Goal: Task Accomplishment & Management: Complete application form

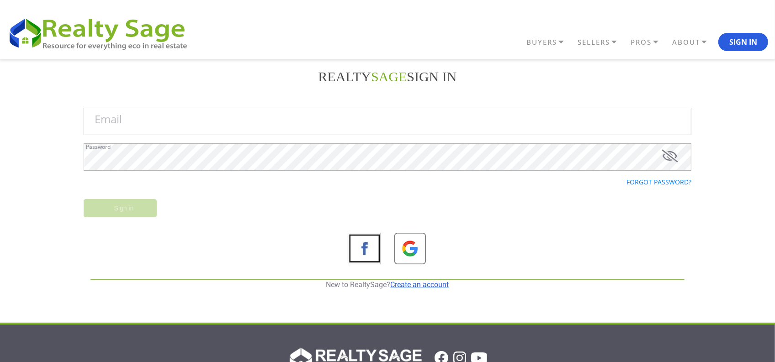
click at [428, 285] on link "Create an account" at bounding box center [420, 284] width 58 height 9
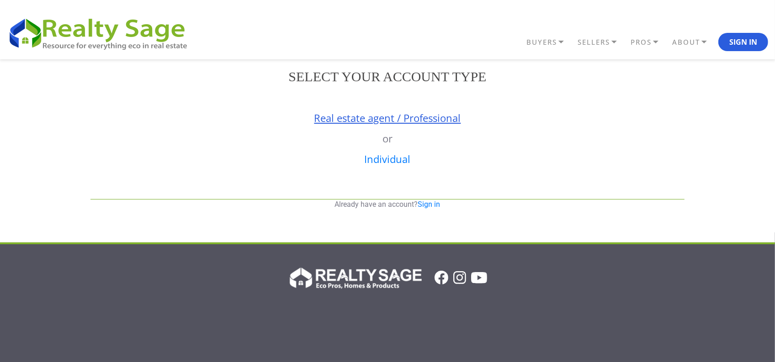
click at [351, 119] on link "Real estate agent / Professional" at bounding box center [387, 118] width 147 height 14
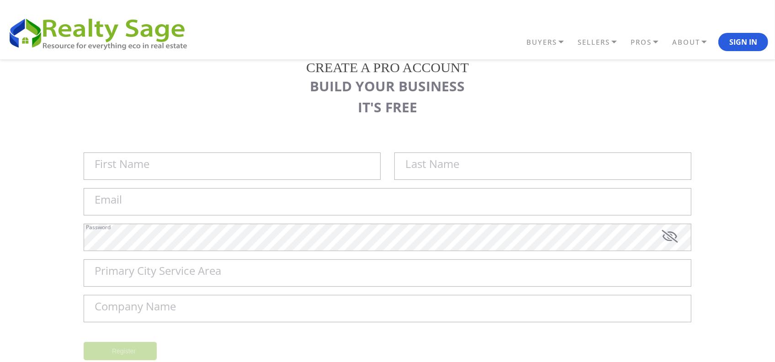
scroll to position [114, 0]
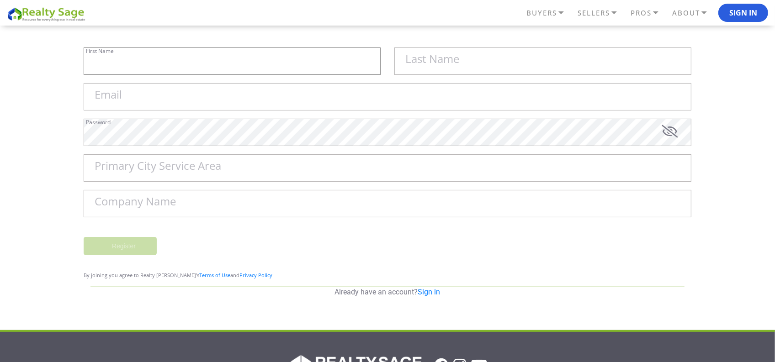
type input "Sell My House Fast [GEOGRAPHIC_DATA] | As"
type input "Is Cash Home Buyers [GEOGRAPHIC_DATA]"
type input "[EMAIL_ADDRESS][DOMAIN_NAME]"
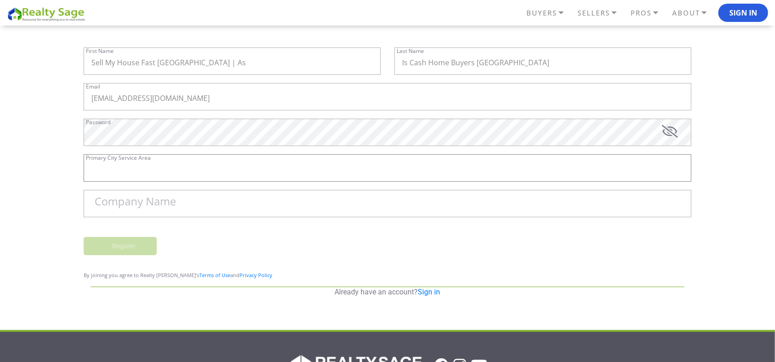
type input "[GEOGRAPHIC_DATA]"
type input "Sell My House Fast [GEOGRAPHIC_DATA] | As Is Cash Home Buyers [GEOGRAPHIC_DATA]"
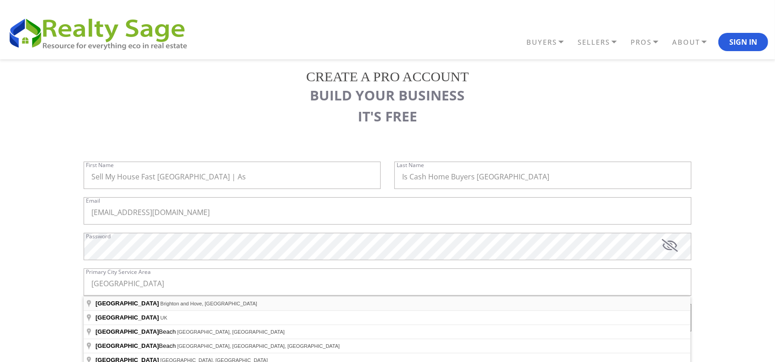
scroll to position [57, 0]
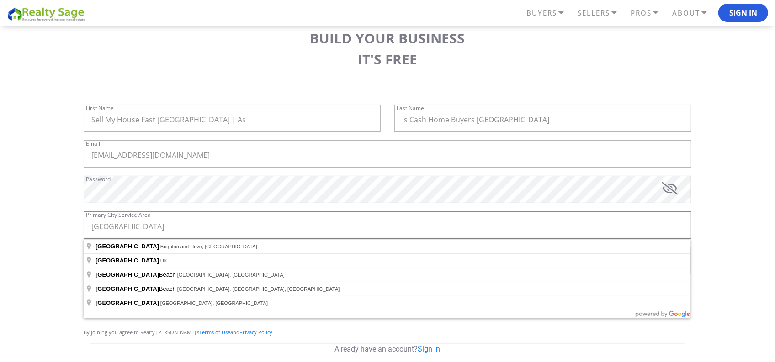
click at [142, 223] on input "[GEOGRAPHIC_DATA]" at bounding box center [388, 224] width 608 height 27
paste input ", CO"
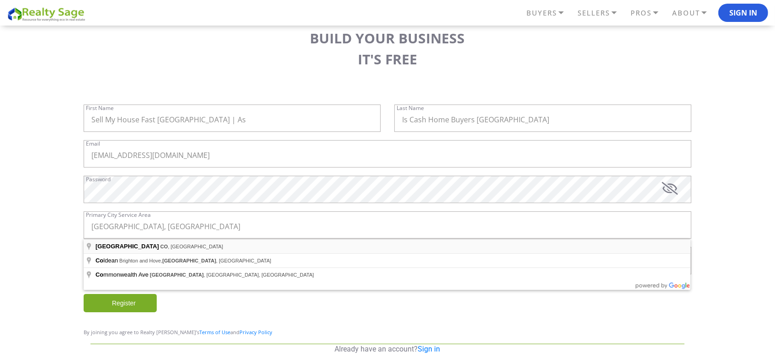
type input "[GEOGRAPHIC_DATA], [GEOGRAPHIC_DATA], [GEOGRAPHIC_DATA]"
